Goal: Task Accomplishment & Management: Manage account settings

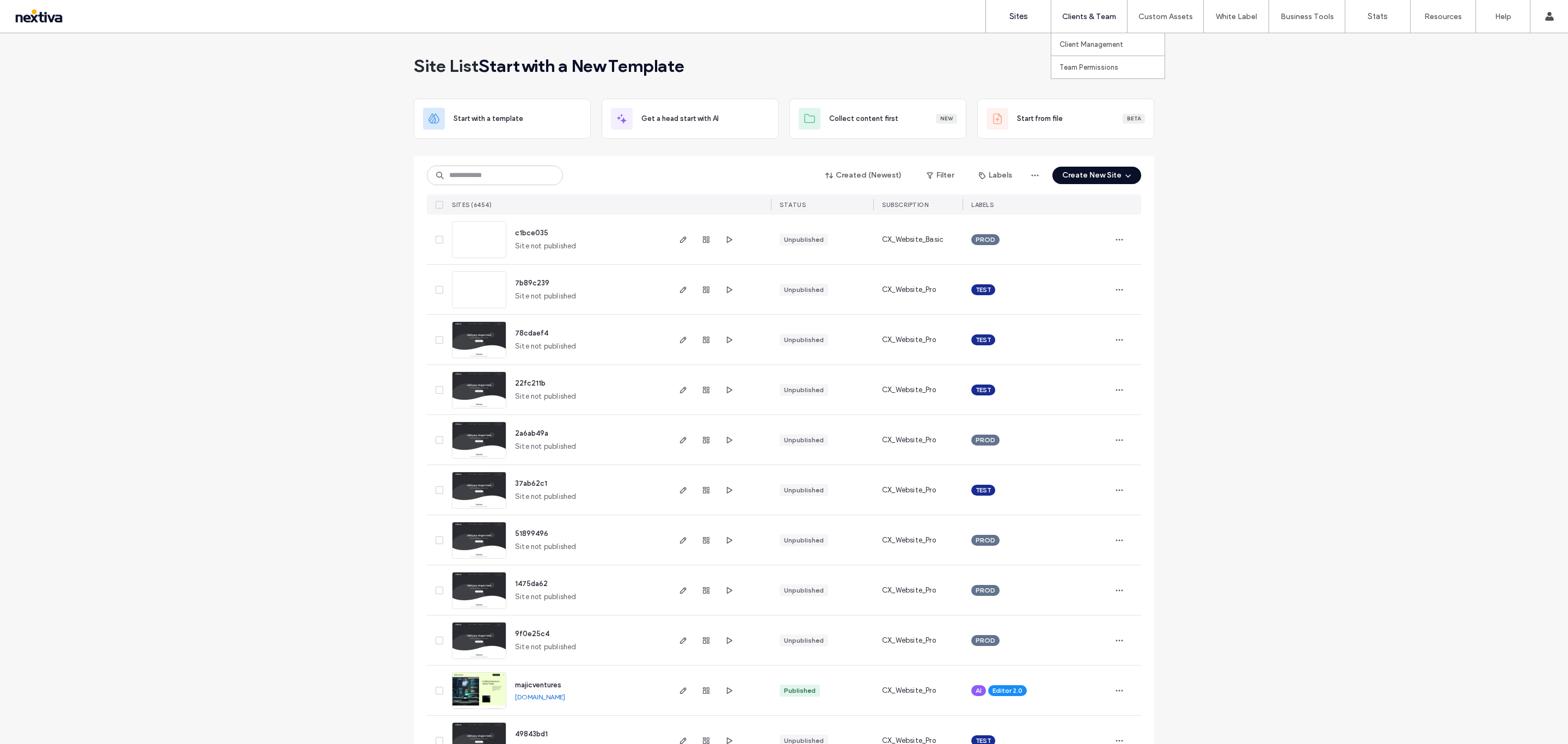
click at [1093, 15] on label "Clients & Team" at bounding box center [1089, 16] width 54 height 9
click at [1078, 40] on label "Client Management" at bounding box center [1091, 44] width 64 height 8
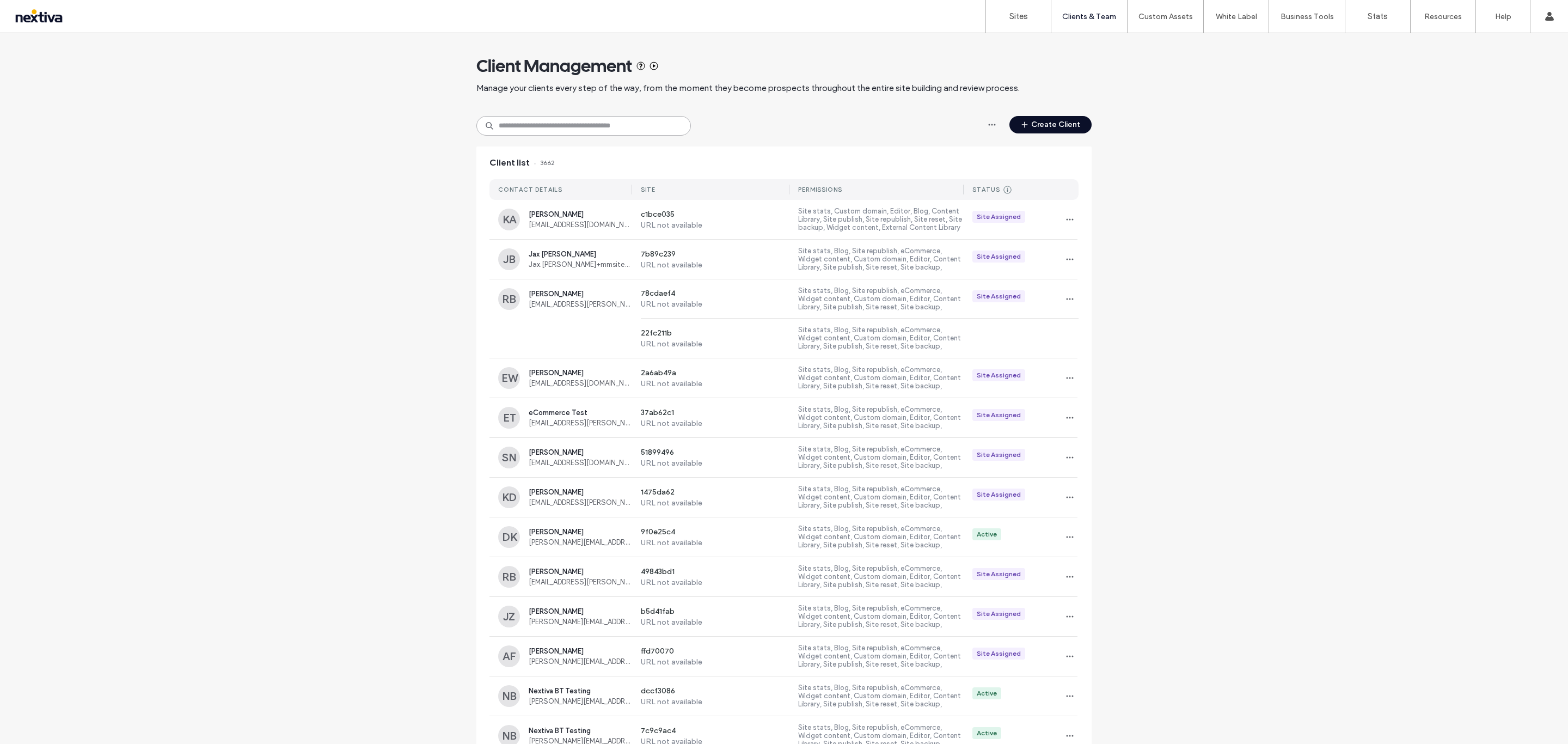
click at [534, 134] on input at bounding box center [584, 126] width 214 height 19
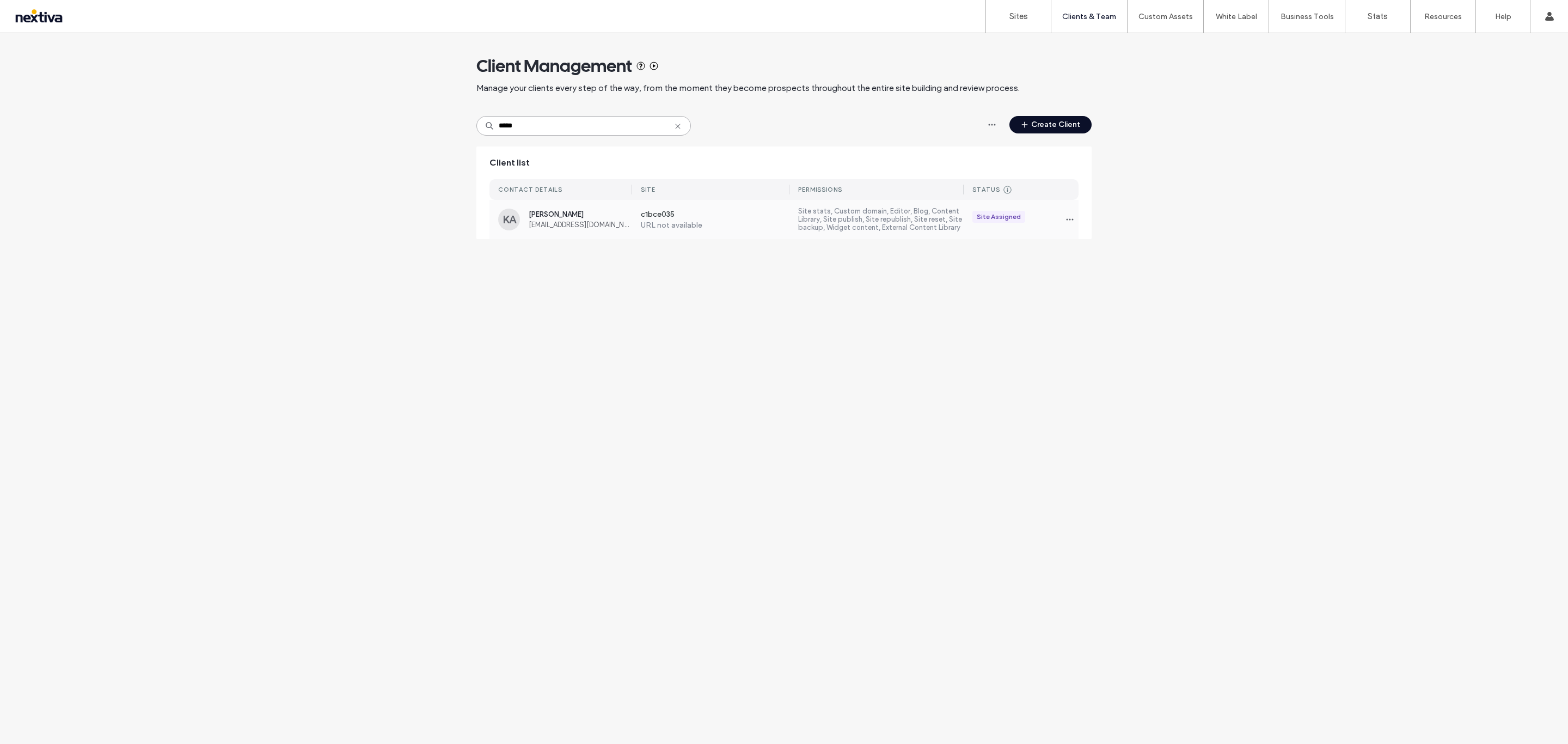
type input "*****"
click at [618, 221] on span "[EMAIL_ADDRESS][DOMAIN_NAME]" at bounding box center [581, 224] width 103 height 8
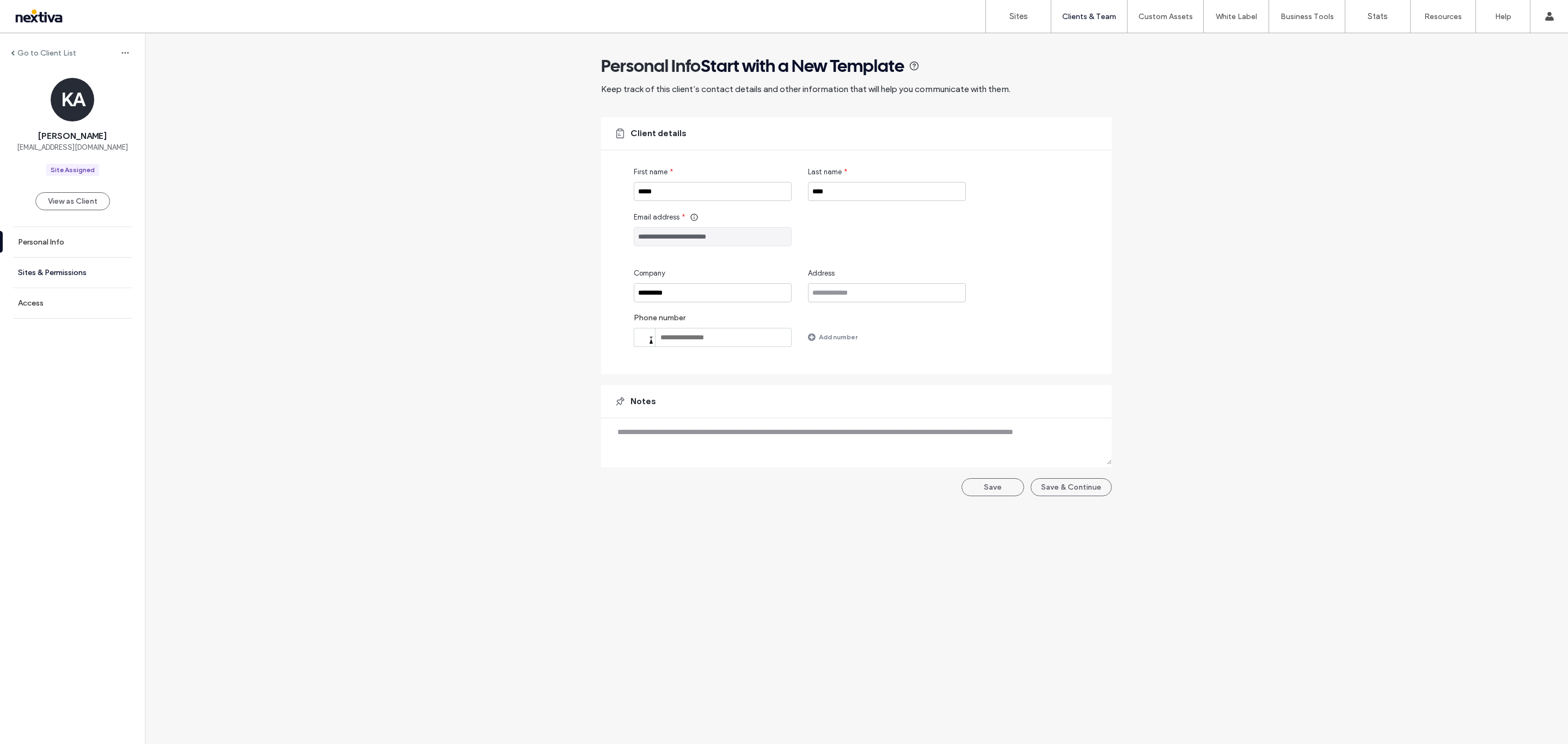
click at [67, 272] on label "Sites & Permissions" at bounding box center [52, 272] width 69 height 9
